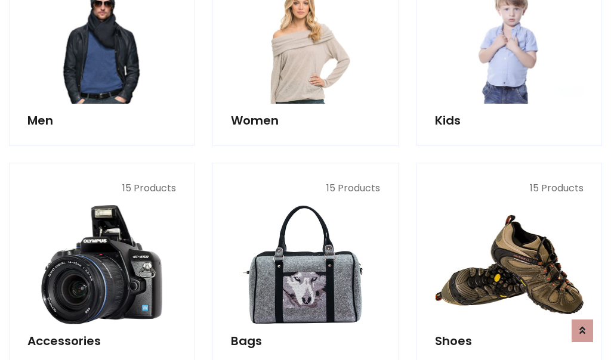
scroll to position [399, 0]
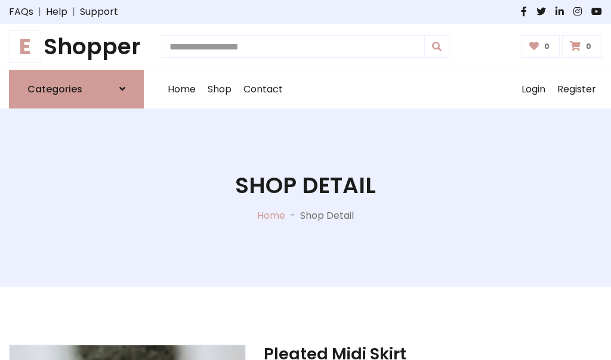
click at [76, 47] on h1 "E Shopper" at bounding box center [76, 46] width 135 height 27
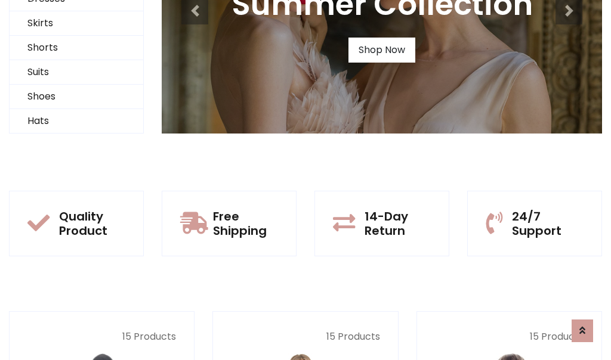
scroll to position [115, 0]
